Goal: Communication & Community: Ask a question

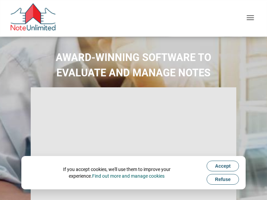
type input "Introduction to new features"
select select
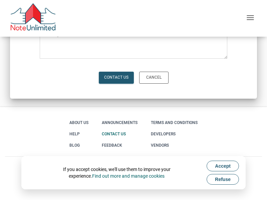
scroll to position [56, 0]
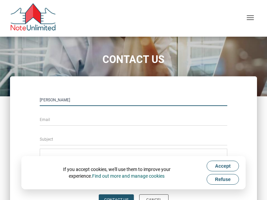
type input "[PERSON_NAME]"
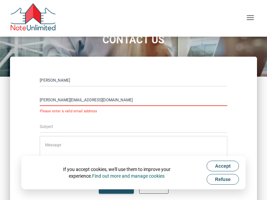
type input "[PERSON_NAME][EMAIL_ADDRESS][DOMAIN_NAME]"
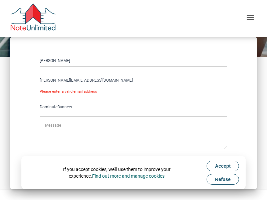
type input "DominateBanners"
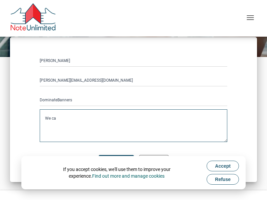
scroll to position [74, 0]
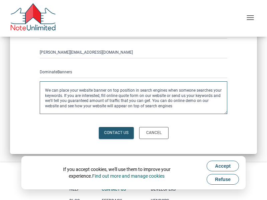
type textarea "We can place your website banner on top position in search engines when someone…"
